Goal: Complete application form

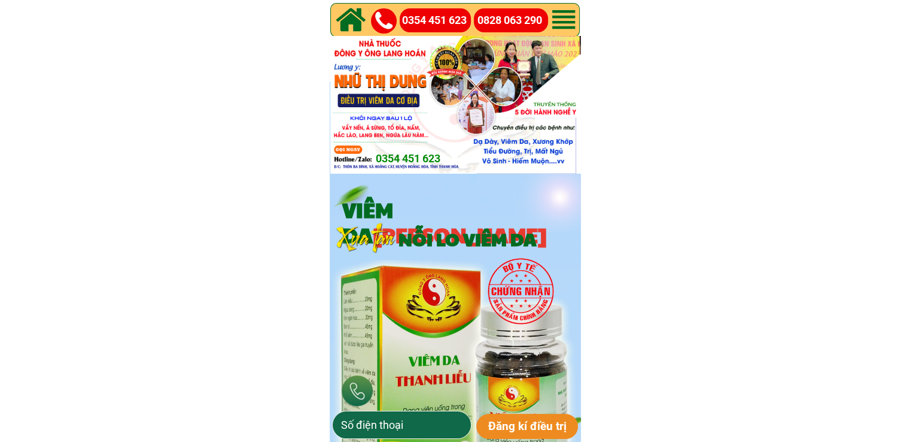
type input "0977853701"
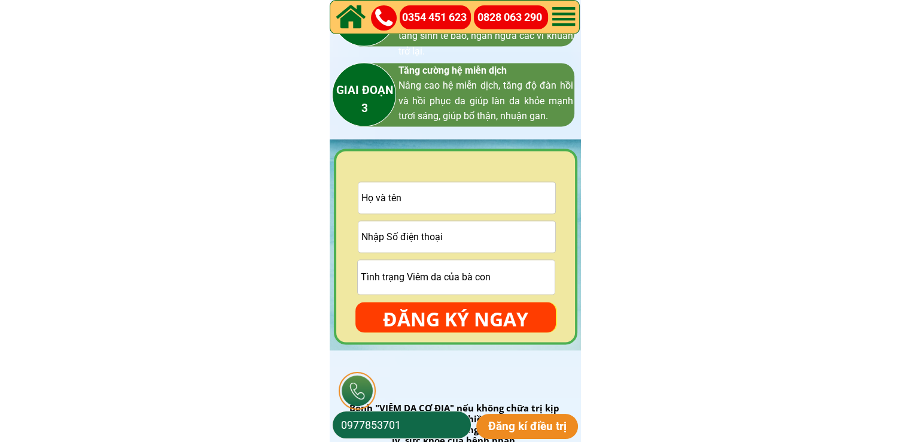
scroll to position [1676, 0]
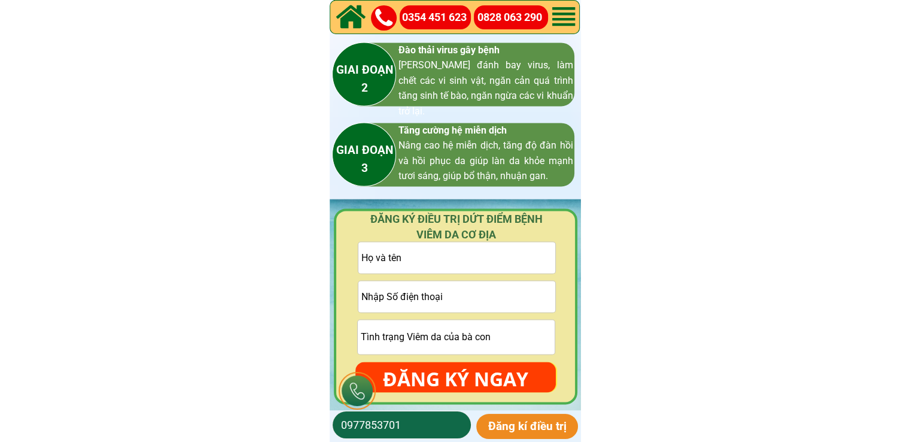
click at [462, 253] on input "text" at bounding box center [456, 257] width 197 height 31
paste input "[PERSON_NAME]"
type input "[PERSON_NAME]"
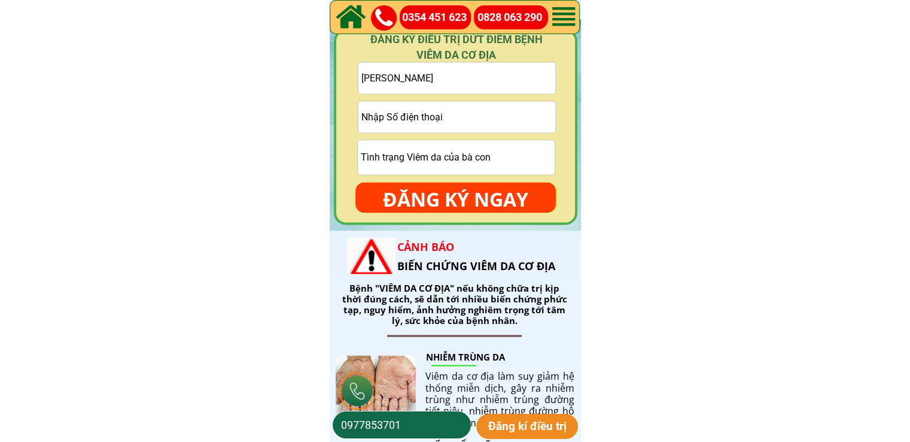
scroll to position [1795, 0]
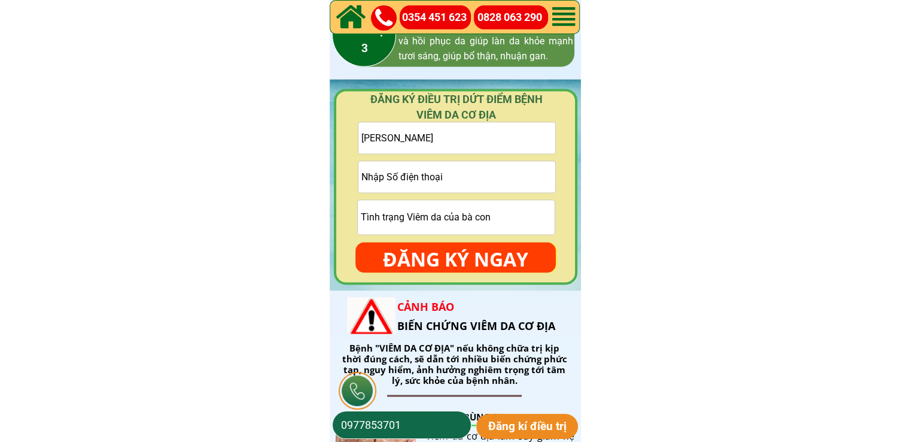
click at [441, 181] on input "tel" at bounding box center [456, 176] width 197 height 31
paste input "0886775874"
type input "0886775874"
click at [424, 221] on input "text" at bounding box center [456, 217] width 197 height 34
paste input "Nói mẩn đỏ ca người ngứa cả ngày"
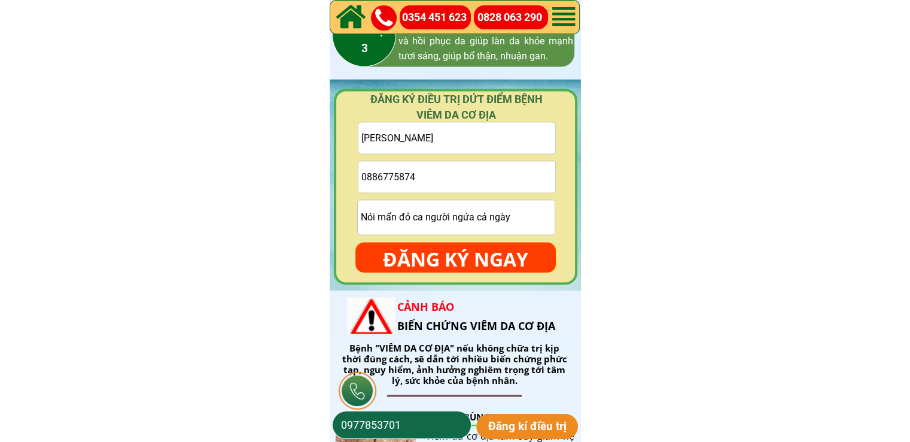
type input "Nói mẩn đỏ ca người ngứa cả ngày"
click at [511, 411] on form "Đăng kí điều trị 0977853701" at bounding box center [455, 425] width 247 height 28
click at [515, 421] on p "Đăng kí điều trị" at bounding box center [527, 426] width 102 height 25
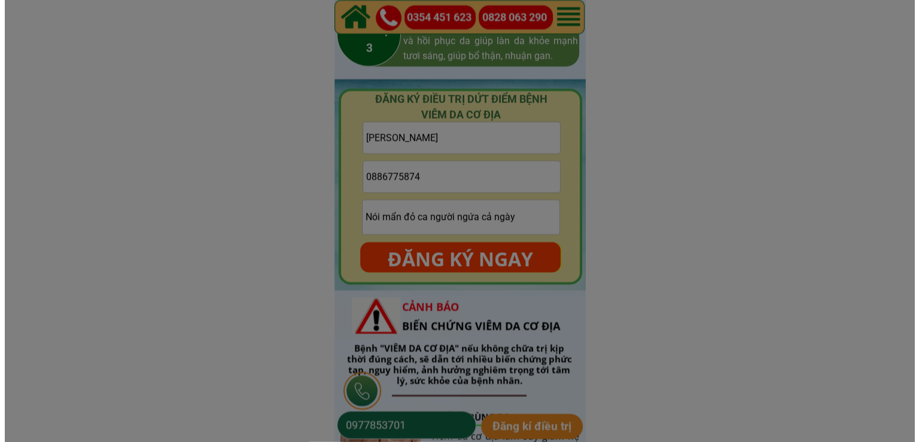
scroll to position [0, 0]
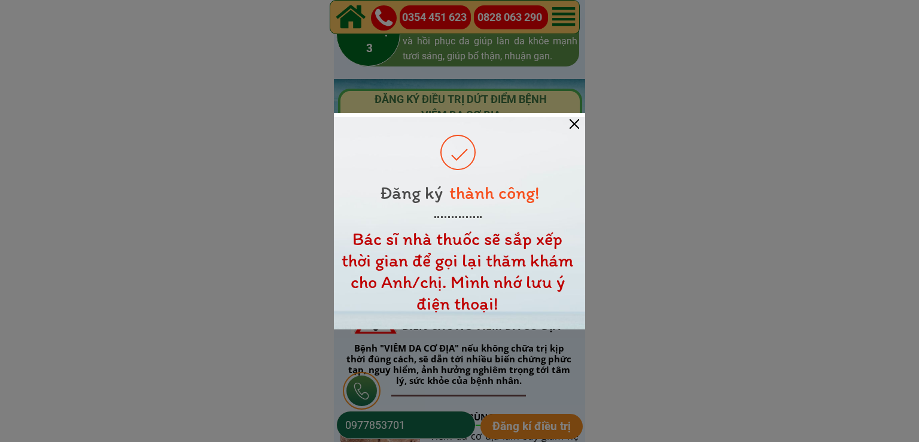
click at [578, 126] on div at bounding box center [575, 124] width 10 height 10
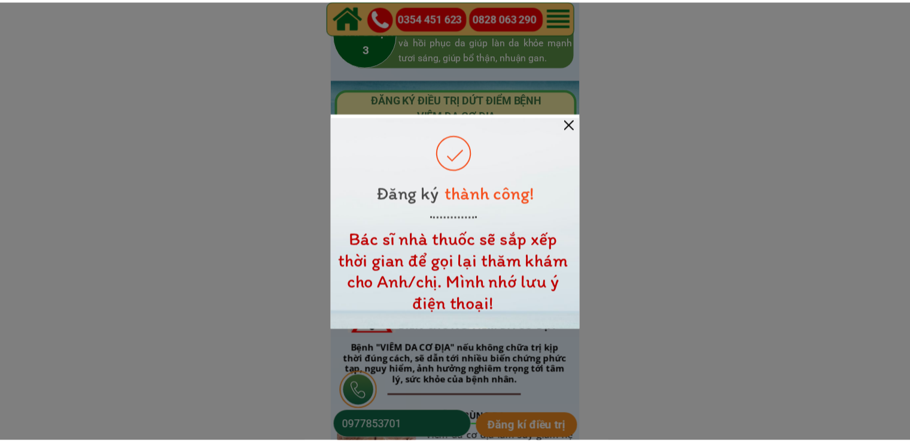
scroll to position [1795, 0]
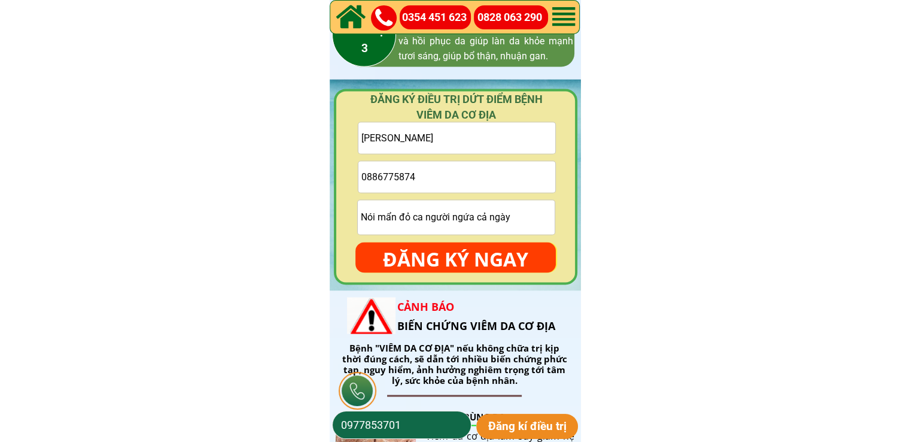
click at [469, 257] on p "ĐĂNG KÝ NGAY" at bounding box center [455, 259] width 200 height 35
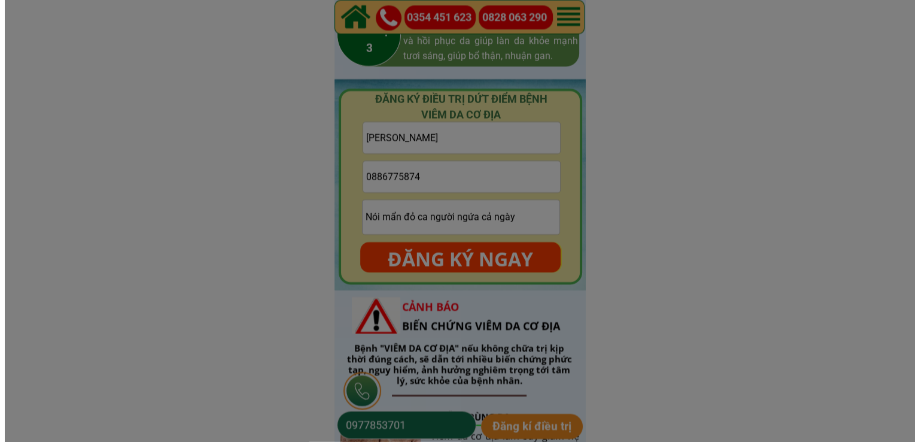
scroll to position [0, 0]
